Goal: Register for event/course

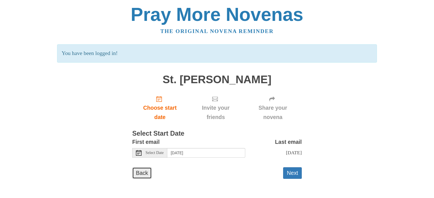
click at [145, 174] on link "Back" at bounding box center [141, 173] width 19 height 12
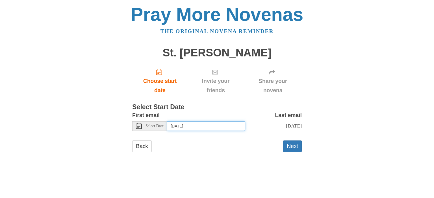
click at [217, 129] on input "[DATE]" at bounding box center [206, 126] width 78 height 10
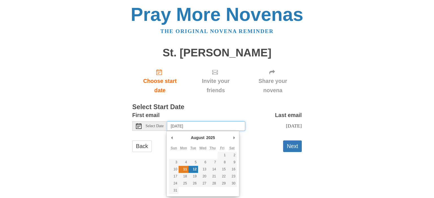
type input "[DATE]"
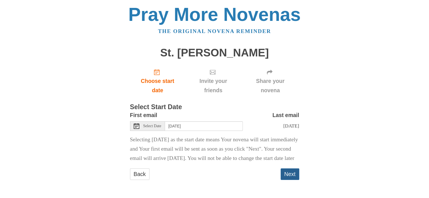
click at [290, 180] on button "Next" at bounding box center [290, 175] width 19 height 12
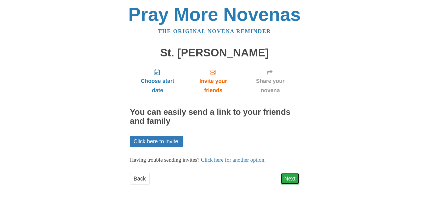
click at [290, 178] on link "Next" at bounding box center [290, 179] width 19 height 12
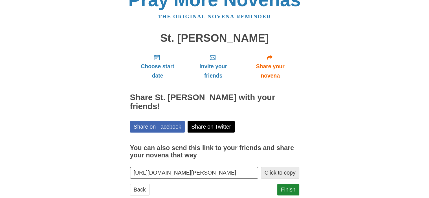
scroll to position [28, 0]
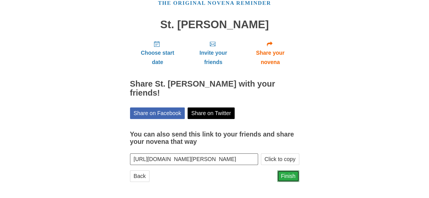
click at [289, 175] on link "Finish" at bounding box center [288, 177] width 22 height 12
